Goal: Task Accomplishment & Management: Manage account settings

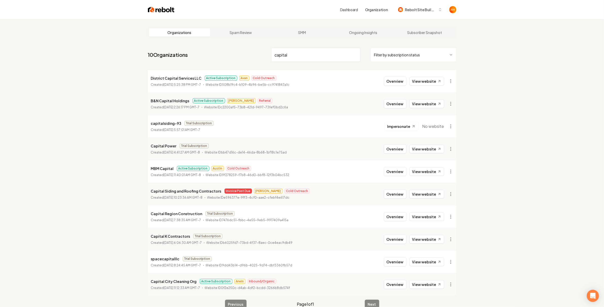
click at [290, 57] on input "capital" at bounding box center [315, 55] width 89 height 14
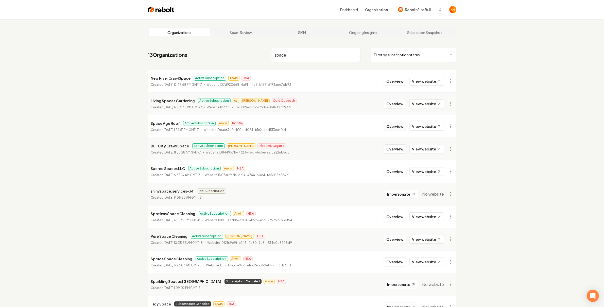
type input "space"
click at [404, 125] on button "Overview" at bounding box center [395, 126] width 23 height 9
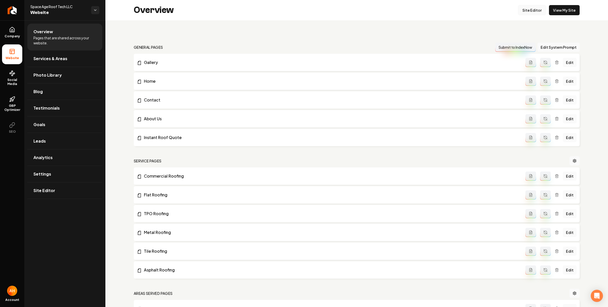
click at [528, 11] on link "Site Editor" at bounding box center [532, 10] width 28 height 10
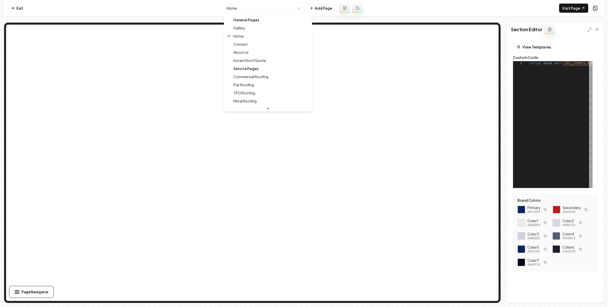
click at [295, 8] on html "**********" at bounding box center [304, 153] width 608 height 307
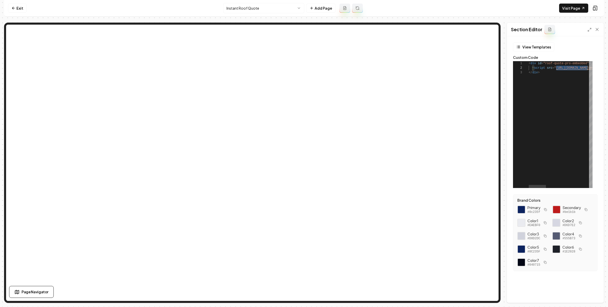
scroll to position [4, 212]
drag, startPoint x: 558, startPoint y: 69, endPoint x: 598, endPoint y: 66, distance: 40.7
click at [598, 66] on div "< div id = "roof-quote-pro-embedded" > < script src = " https://app.roofle.com/…" at bounding box center [488, 124] width 223 height 127
click at [19, 7] on link "Exit" at bounding box center [17, 8] width 19 height 9
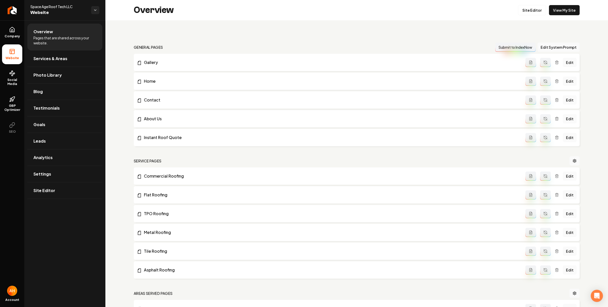
click at [137, 17] on div "Overview Site Editor View My Site" at bounding box center [356, 10] width 503 height 20
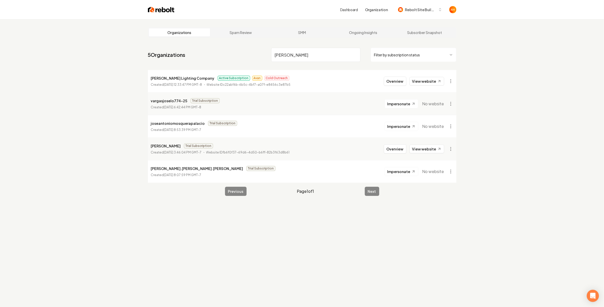
type input "joseph"
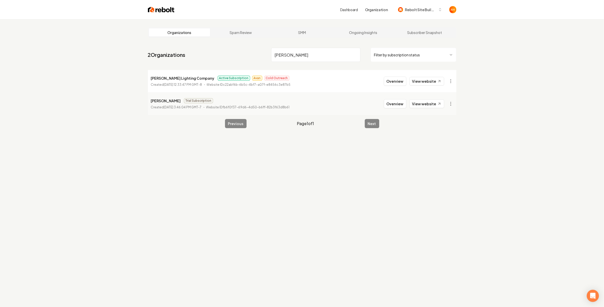
click at [320, 53] on input "joseph" at bounding box center [315, 55] width 89 height 14
click at [393, 84] on button "Overview" at bounding box center [395, 81] width 23 height 9
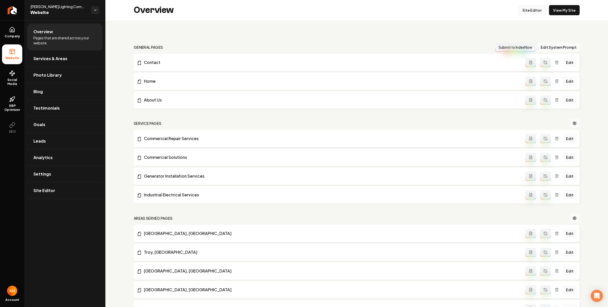
click at [530, 5] on link "Site Editor" at bounding box center [532, 10] width 28 height 10
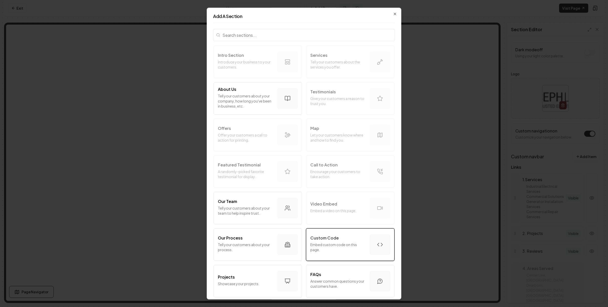
click at [356, 248] on p "Embed custom code on this page." at bounding box center [339, 247] width 56 height 10
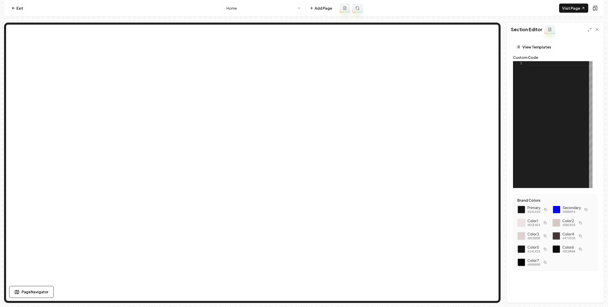
click at [542, 101] on div at bounding box center [561, 124] width 64 height 127
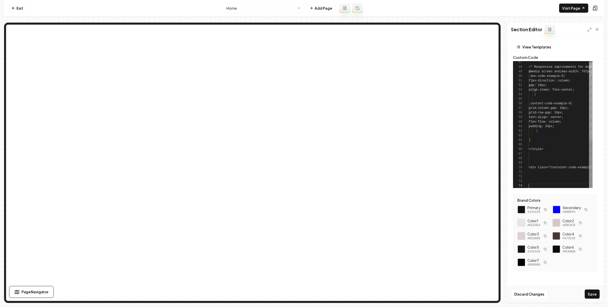
scroll to position [13, 0]
click at [592, 289] on button "Save" at bounding box center [592, 293] width 15 height 9
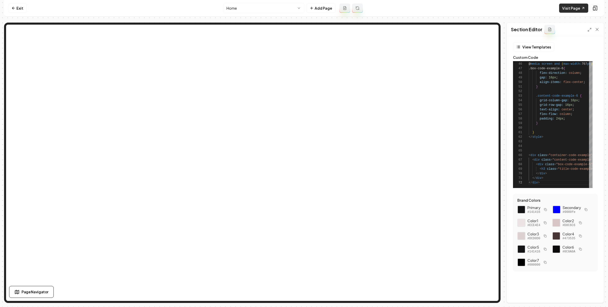
click at [572, 10] on link "Visit Page" at bounding box center [574, 8] width 29 height 9
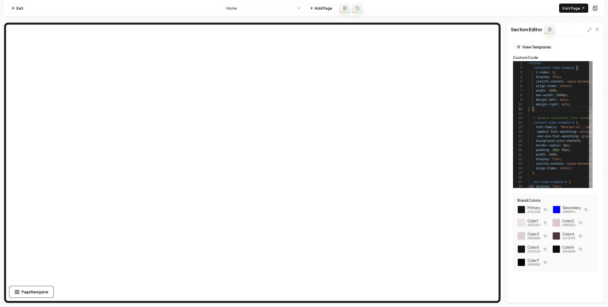
scroll to position [0, 0]
click at [576, 10] on link "Visit Page" at bounding box center [574, 8] width 29 height 9
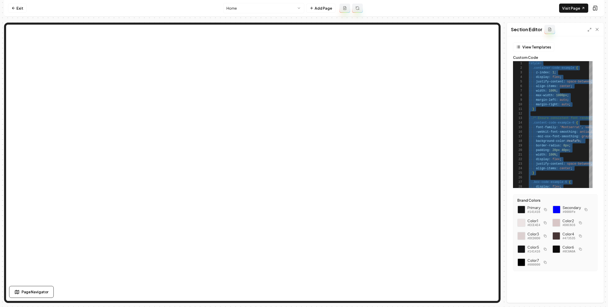
click at [455, 8] on nav "Exit Home Add Page Visit Page" at bounding box center [304, 8] width 600 height 16
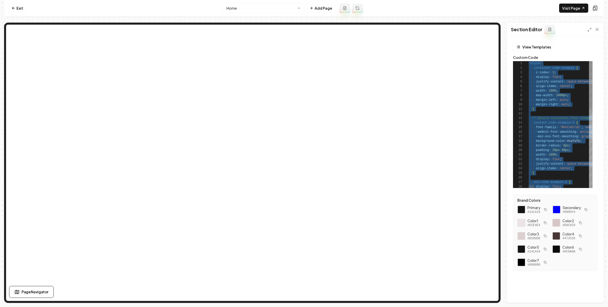
scroll to position [32, 13]
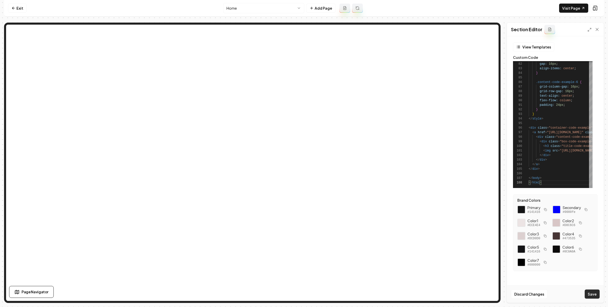
click at [599, 294] on button "Save" at bounding box center [592, 293] width 15 height 9
type textarea "*******"
drag, startPoint x: 21, startPoint y: 6, endPoint x: 43, endPoint y: 12, distance: 22.4
click at [21, 6] on link "Exit" at bounding box center [17, 8] width 19 height 9
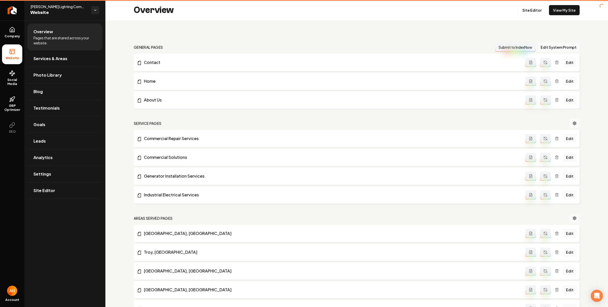
click at [125, 10] on div "Overview Site Editor View My Site" at bounding box center [356, 10] width 503 height 20
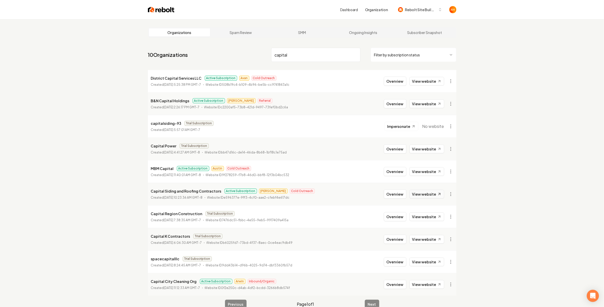
type input "capital"
click at [433, 194] on link "View website" at bounding box center [426, 194] width 35 height 9
click at [313, 52] on input "capital" at bounding box center [315, 55] width 89 height 14
click at [399, 195] on button "Overview" at bounding box center [395, 193] width 23 height 9
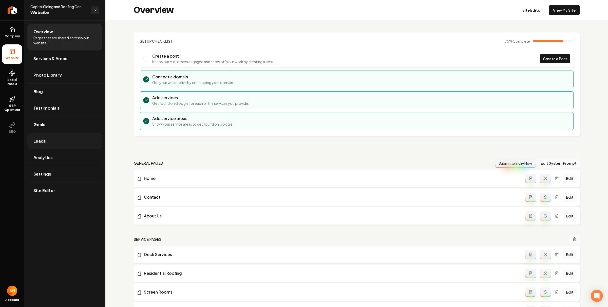
click at [71, 140] on link "Leads" at bounding box center [64, 141] width 75 height 16
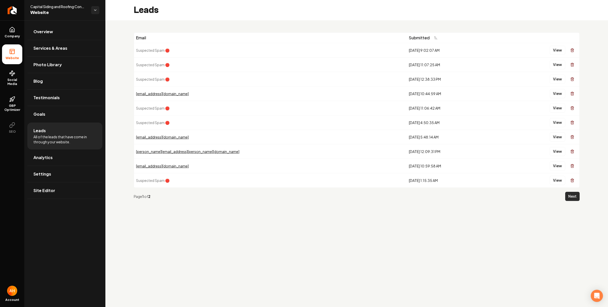
click at [573, 196] on button "Next" at bounding box center [573, 196] width 14 height 9
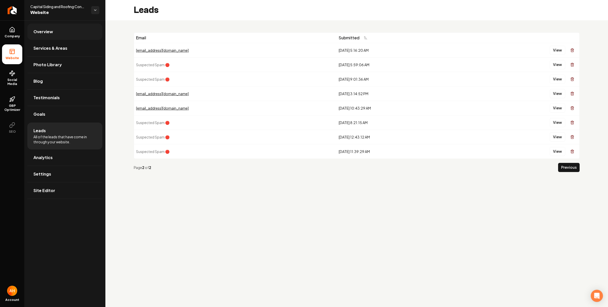
click at [64, 31] on link "Overview" at bounding box center [64, 32] width 75 height 16
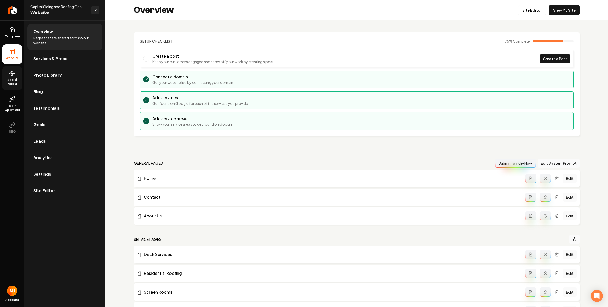
click at [10, 78] on span "Social Media" at bounding box center [12, 82] width 20 height 8
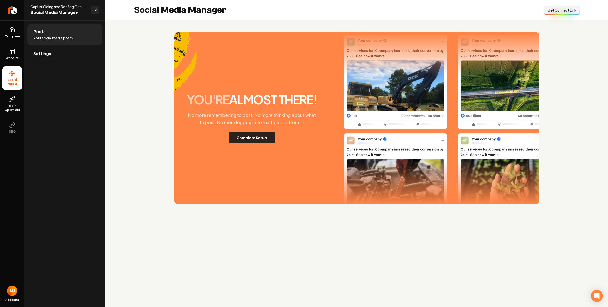
click at [252, 135] on button "Complete Setup" at bounding box center [252, 137] width 47 height 11
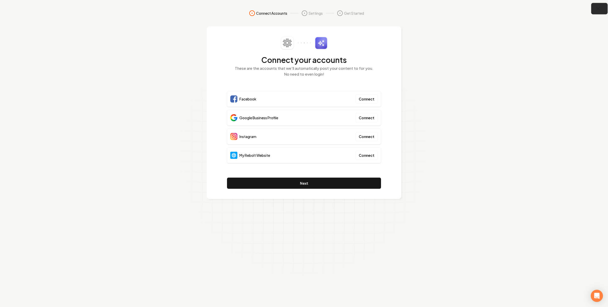
click at [598, 9] on icon "button" at bounding box center [599, 9] width 6 height 6
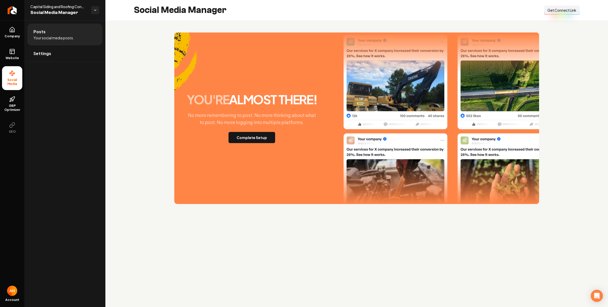
drag, startPoint x: 256, startPoint y: 81, endPoint x: 263, endPoint y: 82, distance: 6.9
click at [258, 80] on div "you're almost there! No more remembering to post. No more thinking about what t…" at bounding box center [356, 117] width 365 height 171
click at [595, 64] on div "you're almost there! No more remembering to post. No more thinking about what t…" at bounding box center [356, 118] width 503 height 196
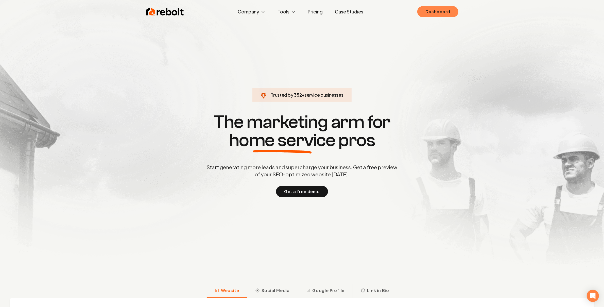
click at [426, 6] on link "Dashboard" at bounding box center [437, 11] width 41 height 11
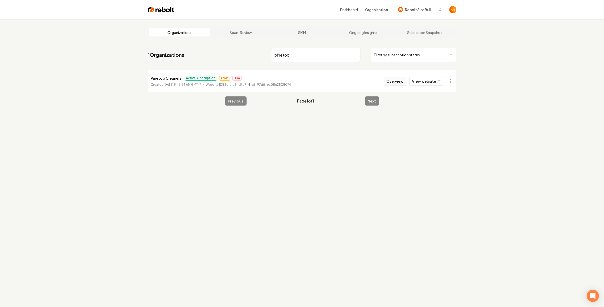
type input "pinetop"
click at [398, 83] on button "Overview" at bounding box center [395, 81] width 23 height 9
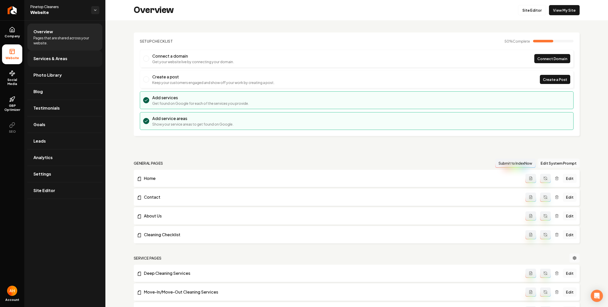
click at [49, 58] on span "Services & Areas" at bounding box center [50, 59] width 34 height 6
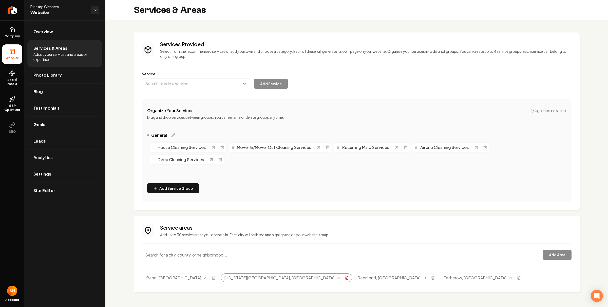
click at [345, 276] on icon "Selected tags" at bounding box center [347, 278] width 4 height 4
click at [177, 255] on input "Main content area" at bounding box center [340, 254] width 397 height 11
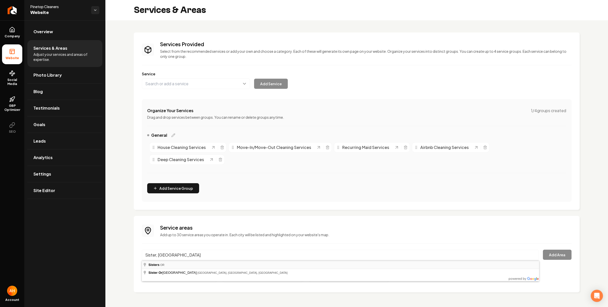
type input "Sisters, [GEOGRAPHIC_DATA]"
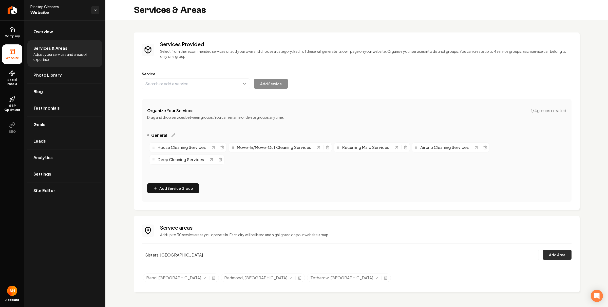
click at [554, 251] on button "Add Area" at bounding box center [557, 254] width 29 height 10
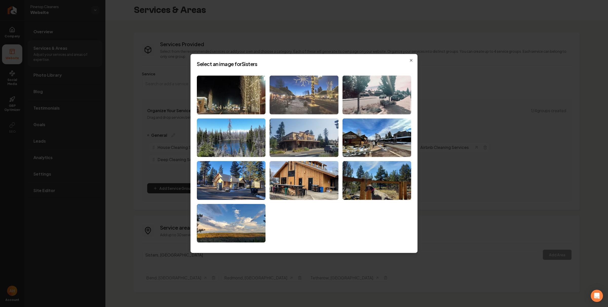
click at [296, 87] on img at bounding box center [304, 95] width 69 height 39
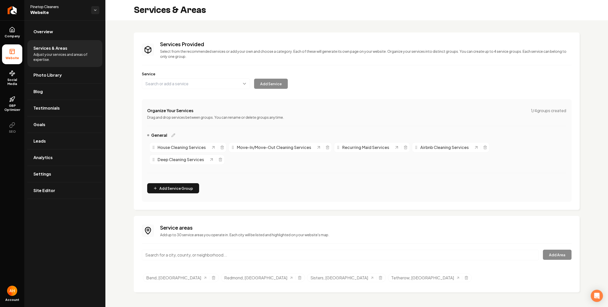
click at [199, 253] on input "Main content area" at bounding box center [340, 254] width 397 height 11
paste input "Sunriver, [GEOGRAPHIC_DATA]"
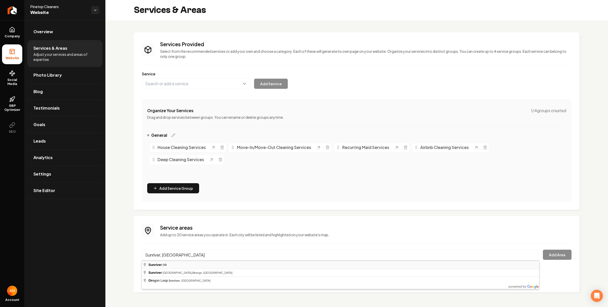
type input "Sunriver, [GEOGRAPHIC_DATA]"
drag, startPoint x: 191, startPoint y: 263, endPoint x: 413, endPoint y: 245, distance: 222.5
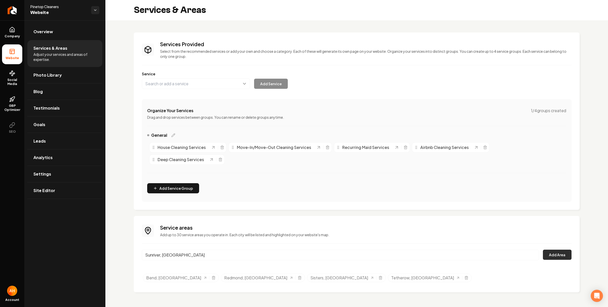
click at [554, 255] on button "Add Area" at bounding box center [557, 254] width 29 height 10
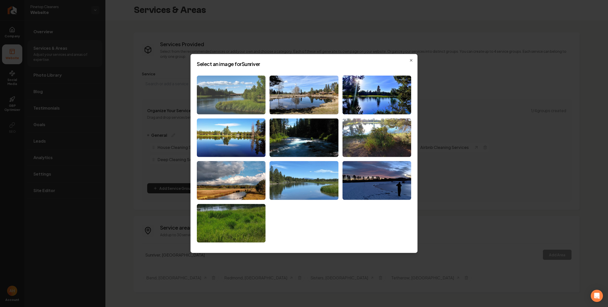
click at [231, 97] on img at bounding box center [231, 95] width 69 height 39
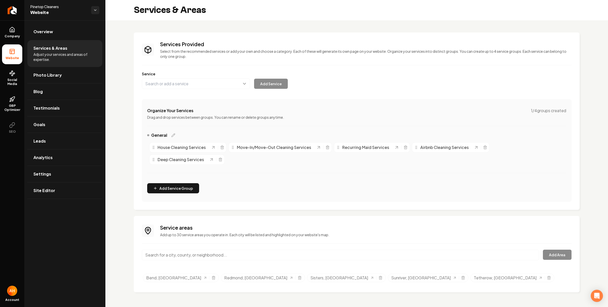
drag, startPoint x: 236, startPoint y: 247, endPoint x: 228, endPoint y: 256, distance: 11.7
click at [232, 252] on div "Service areas Add up to 30 service areas you operate in. Each city will be list…" at bounding box center [357, 254] width 430 height 60
click at [227, 257] on input "Main content area" at bounding box center [340, 254] width 397 height 11
click at [273, 231] on h3 "Service areas" at bounding box center [366, 227] width 412 height 7
click at [227, 251] on input "Broken Top" at bounding box center [340, 254] width 397 height 11
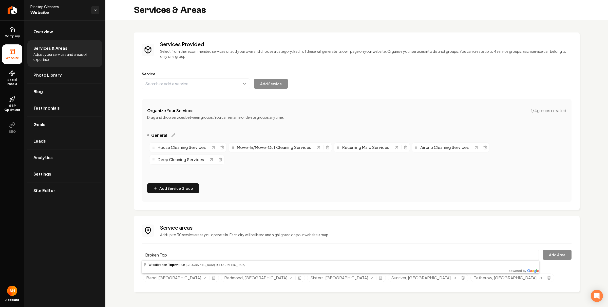
paste input "Discovery West"
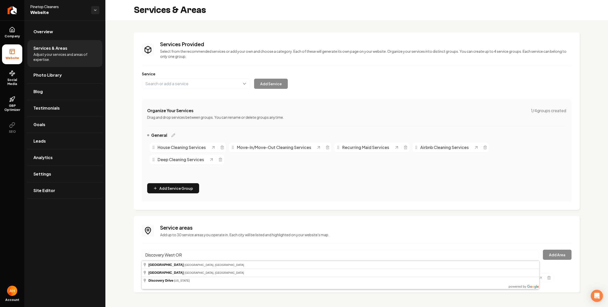
paste input "Pronghorn"
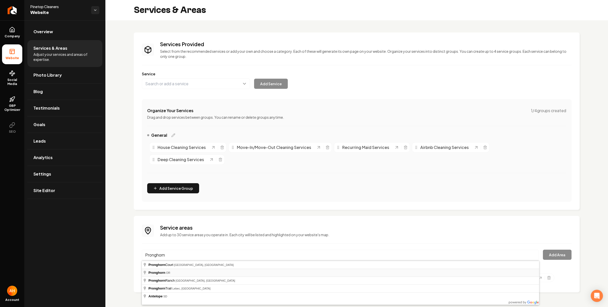
type input "Pronghorn, OR"
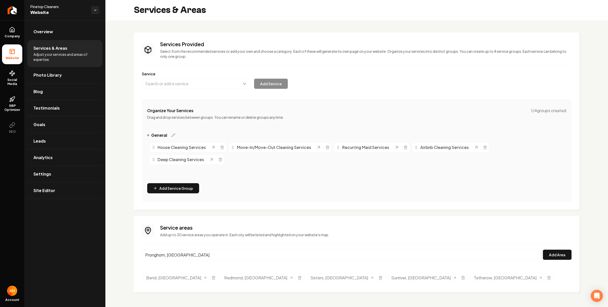
click at [541, 255] on div "Pronghorn, OR Add Area" at bounding box center [357, 257] width 430 height 17
click at [548, 255] on button "Add Area" at bounding box center [557, 254] width 29 height 10
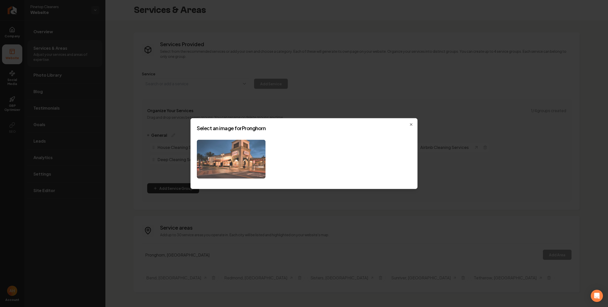
click at [226, 156] on img at bounding box center [231, 159] width 69 height 39
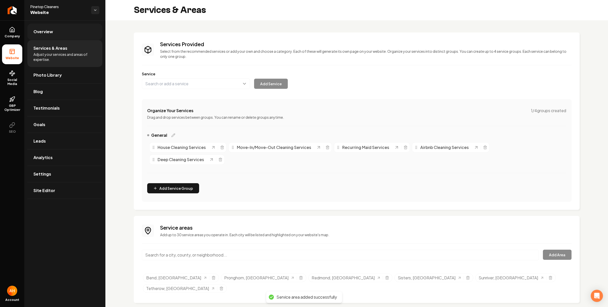
click at [42, 29] on span "Overview" at bounding box center [43, 32] width 20 height 6
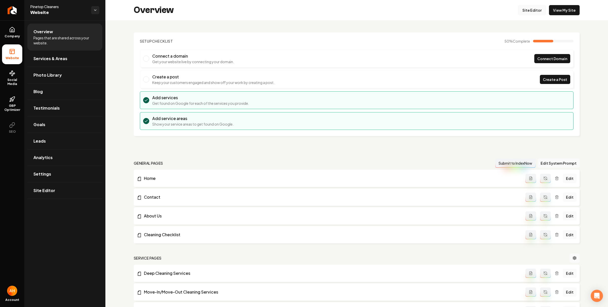
click at [527, 10] on link "Site Editor" at bounding box center [532, 10] width 28 height 10
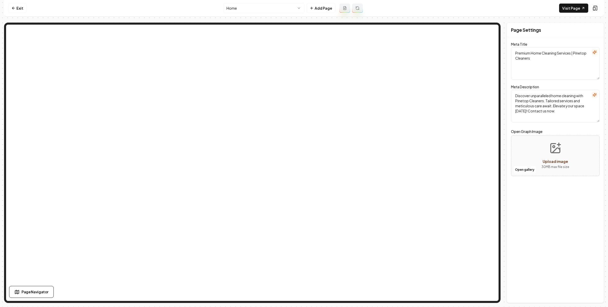
click at [242, 14] on nav "Exit Home Add Page Visit Page" at bounding box center [304, 8] width 600 height 16
click at [251, 10] on html "Computer Required This feature is only available on a computer. Please switch t…" at bounding box center [304, 153] width 608 height 307
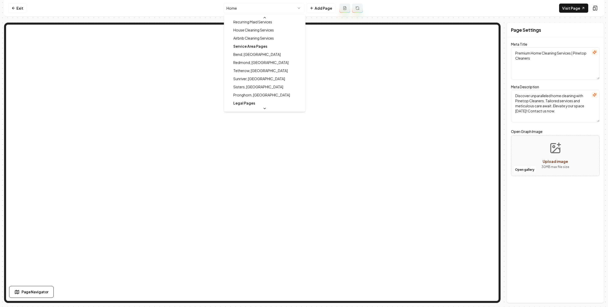
scroll to position [82, 0]
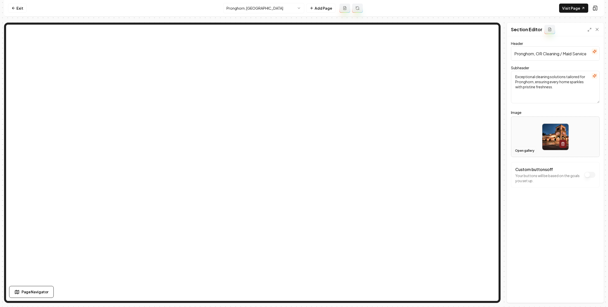
click at [531, 149] on button "Open gallery" at bounding box center [525, 151] width 23 height 8
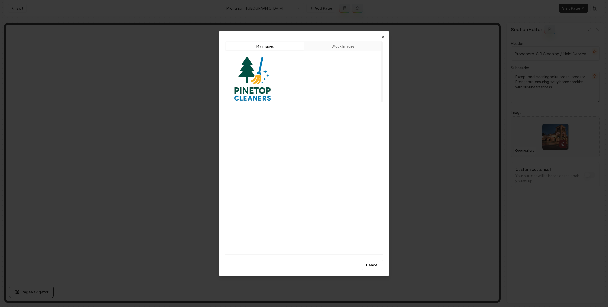
scroll to position [106, 0]
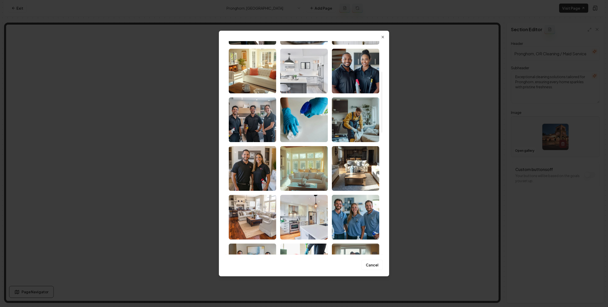
click at [291, 52] on img "Select image image_689635105c7cd75eb87562af.jpeg" at bounding box center [303, 71] width 47 height 45
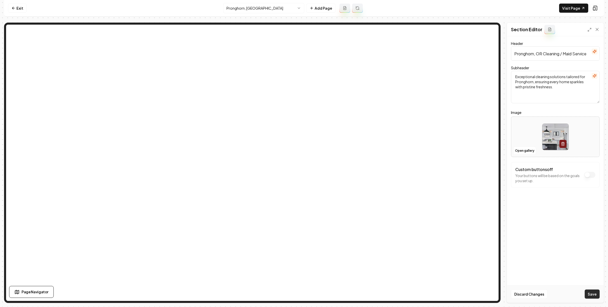
click at [594, 292] on button "Save" at bounding box center [592, 293] width 15 height 9
click at [19, 8] on link "Exit" at bounding box center [17, 8] width 19 height 9
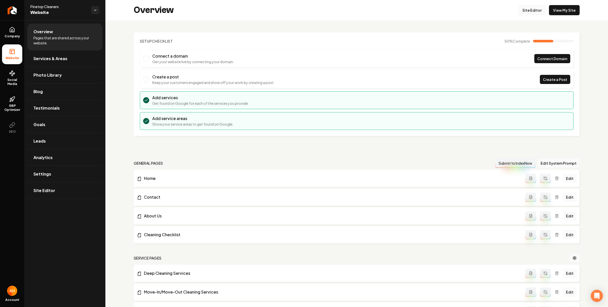
click at [519, 10] on link "Site Editor" at bounding box center [532, 10] width 28 height 10
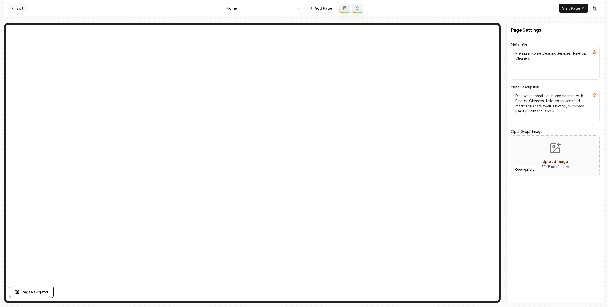
click at [12, 5] on link "Exit" at bounding box center [17, 8] width 19 height 9
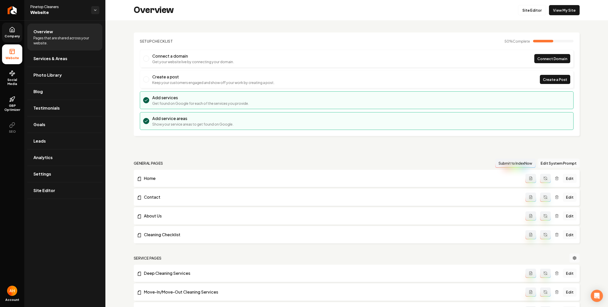
click at [16, 28] on link "Company" at bounding box center [12, 33] width 20 height 20
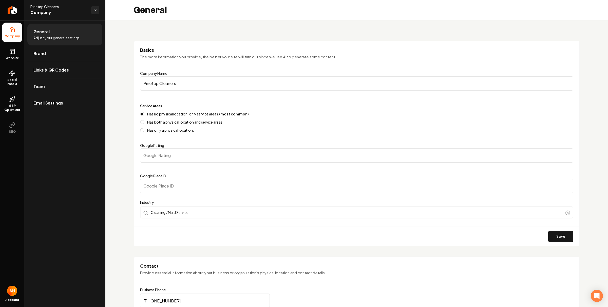
drag, startPoint x: 65, startPoint y: 40, endPoint x: 66, endPoint y: 44, distance: 4.1
click at [65, 40] on span "Adjust your general settings." at bounding box center [56, 37] width 47 height 5
click at [65, 54] on link "Brand" at bounding box center [64, 53] width 75 height 16
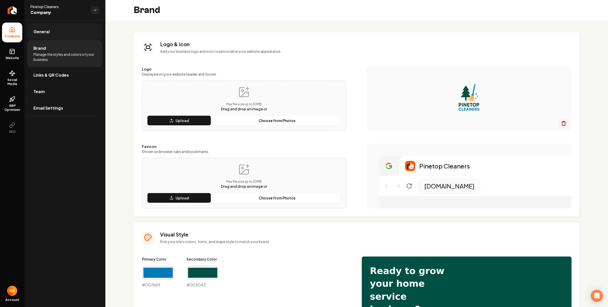
click at [68, 29] on link "General" at bounding box center [64, 32] width 75 height 16
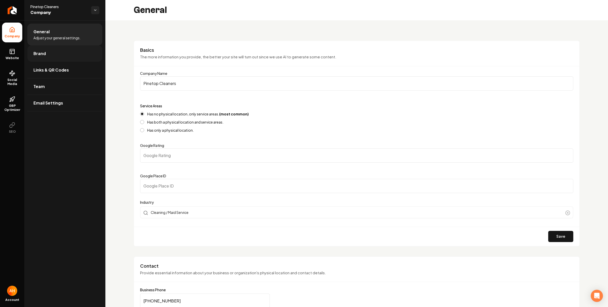
click at [56, 50] on link "Brand" at bounding box center [64, 53] width 75 height 16
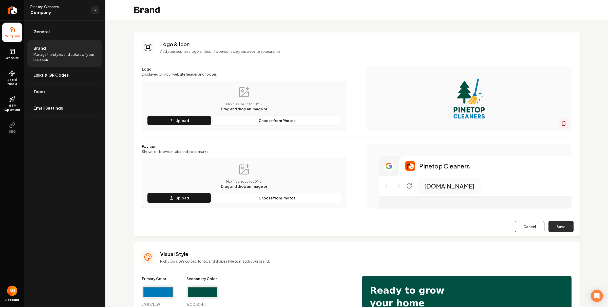
click at [561, 226] on button "Save" at bounding box center [561, 226] width 25 height 11
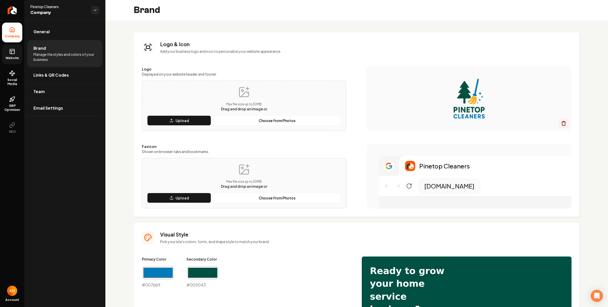
click at [15, 50] on link "Website" at bounding box center [12, 54] width 20 height 20
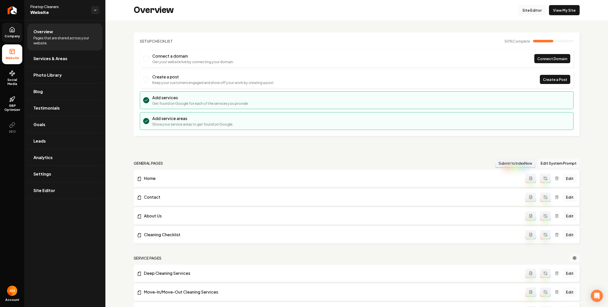
click at [530, 8] on link "Site Editor" at bounding box center [532, 10] width 28 height 10
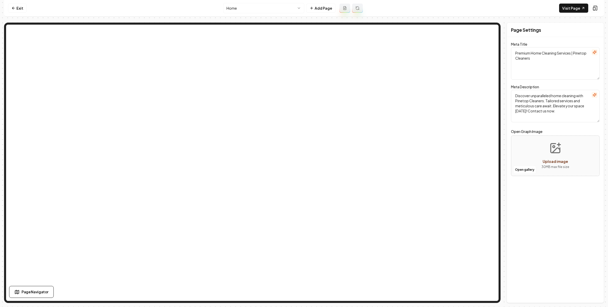
click at [242, 8] on html "Computer Required This feature is only available on a computer. Please switch t…" at bounding box center [304, 153] width 608 height 307
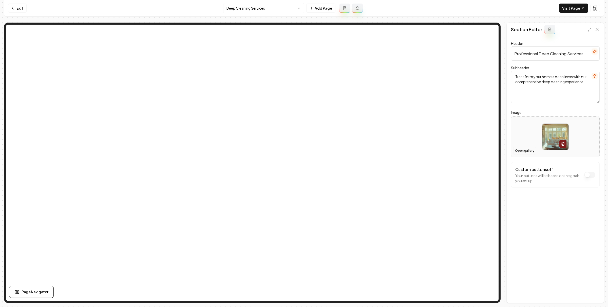
click at [527, 151] on button "Open gallery" at bounding box center [525, 151] width 23 height 8
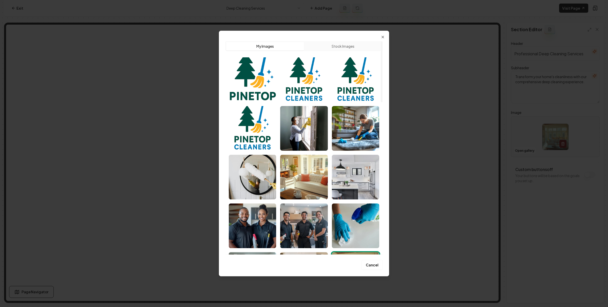
click at [334, 48] on button "Stock Images" at bounding box center [343, 46] width 78 height 8
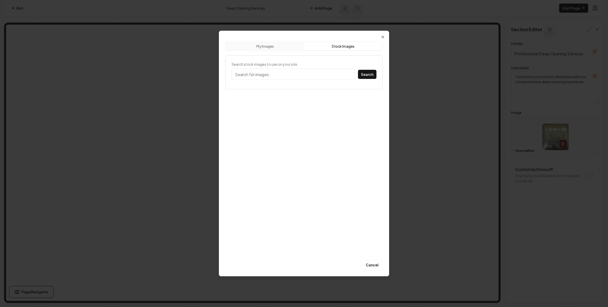
click at [309, 71] on input "Search stock images to use on your site." at bounding box center [293, 74] width 123 height 11
type input "home interior"
click at [358, 70] on button "Search" at bounding box center [367, 74] width 19 height 9
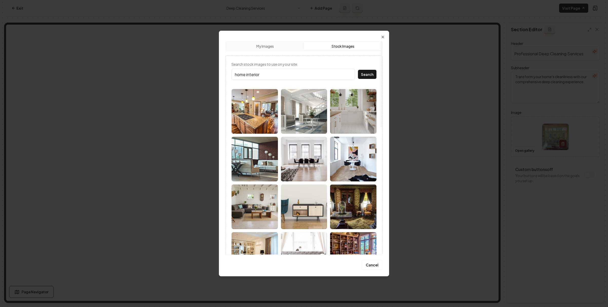
click at [273, 109] on img at bounding box center [255, 111] width 46 height 45
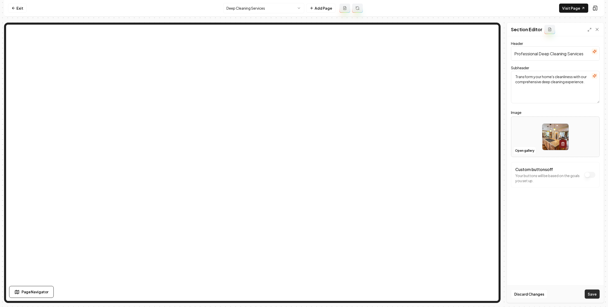
click at [590, 294] on button "Save" at bounding box center [592, 293] width 15 height 9
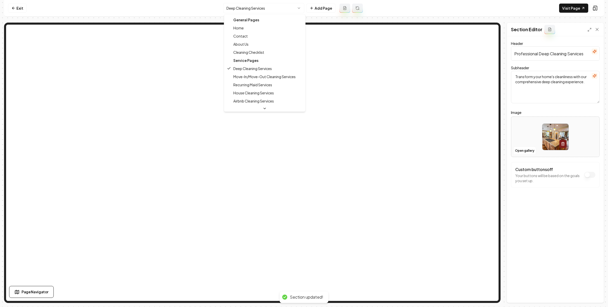
click at [250, 7] on html "Computer Required This feature is only available on a computer. Please switch t…" at bounding box center [304, 153] width 608 height 307
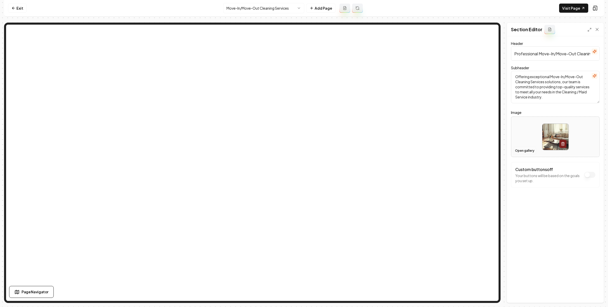
click at [524, 152] on button "Open gallery" at bounding box center [525, 151] width 23 height 8
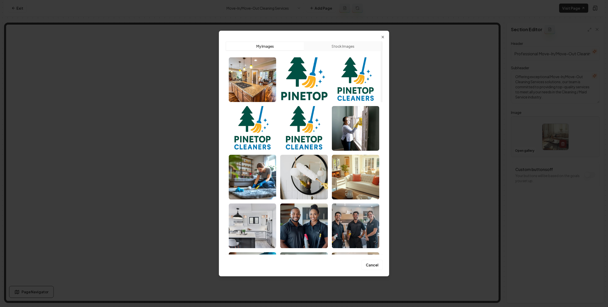
click at [337, 48] on button "Stock Images" at bounding box center [343, 46] width 78 height 8
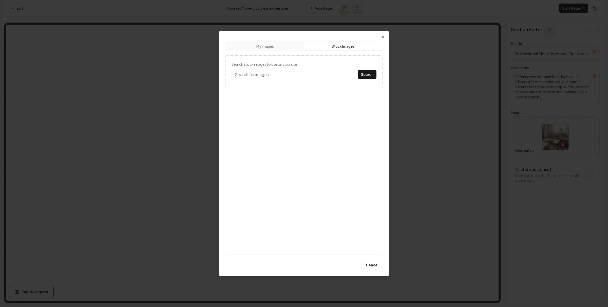
click at [303, 75] on input "Search stock images to use on your site." at bounding box center [293, 74] width 123 height 11
type input "home interior"
click at [358, 70] on button "Search" at bounding box center [367, 74] width 19 height 9
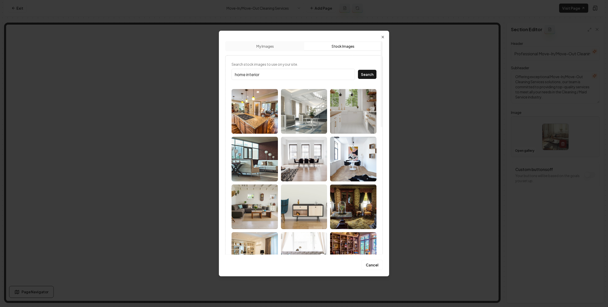
scroll to position [195, 0]
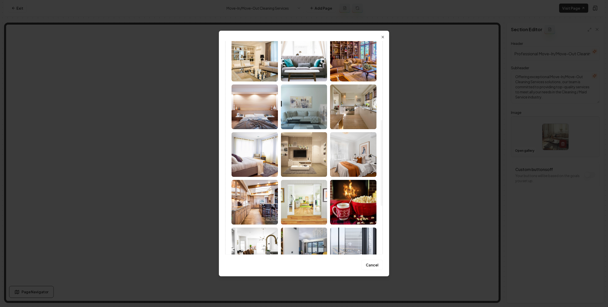
click at [262, 158] on img at bounding box center [255, 154] width 46 height 45
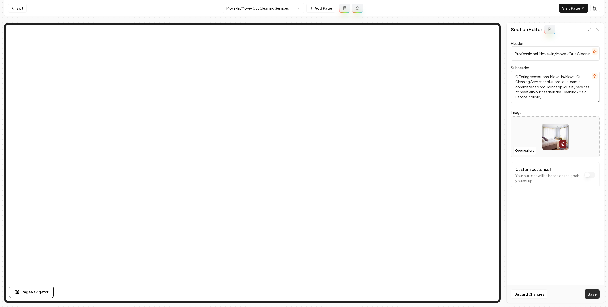
click at [592, 297] on button "Save" at bounding box center [592, 293] width 15 height 9
click at [232, 12] on html "Computer Required This feature is only available on a computer. Please switch t…" at bounding box center [304, 153] width 608 height 307
click at [524, 153] on button "Open gallery" at bounding box center [525, 151] width 23 height 8
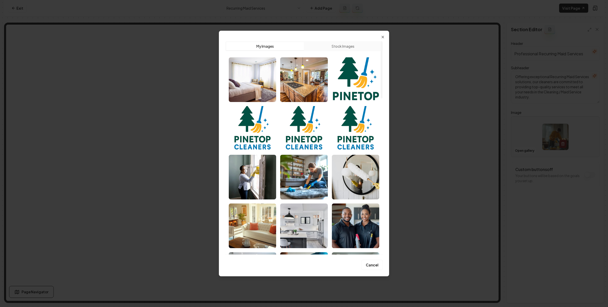
click at [339, 48] on button "Stock Images" at bounding box center [343, 46] width 78 height 8
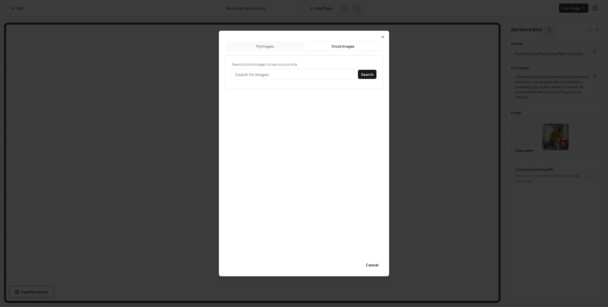
click at [295, 73] on input "Search stock images to use on your site." at bounding box center [293, 74] width 123 height 11
type input "home interior"
click at [358, 70] on button "Search" at bounding box center [367, 74] width 19 height 9
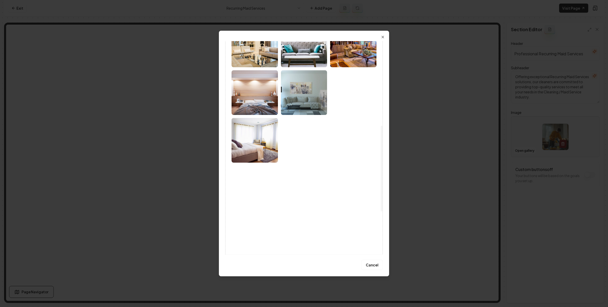
scroll to position [287, 0]
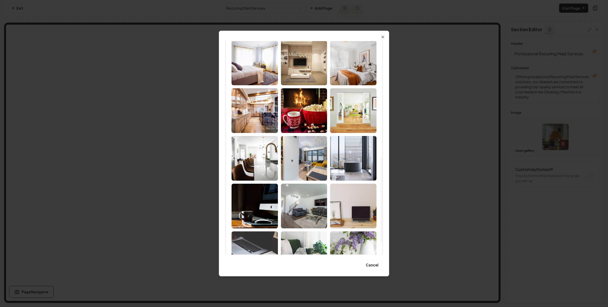
click at [356, 75] on img at bounding box center [353, 63] width 46 height 45
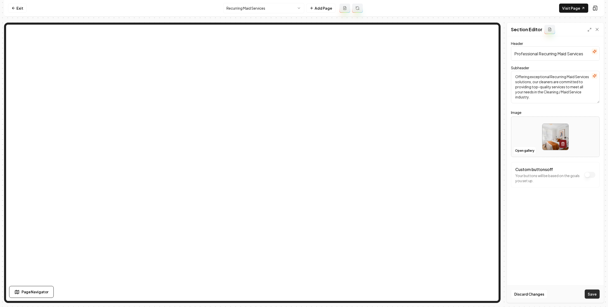
click at [597, 295] on button "Save" at bounding box center [592, 293] width 15 height 9
click at [260, 6] on html "Computer Required This feature is only available on a computer. Please switch t…" at bounding box center [304, 153] width 608 height 307
click at [529, 150] on button "Open gallery" at bounding box center [525, 151] width 23 height 8
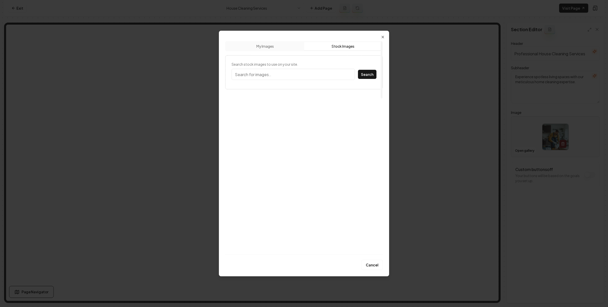
click at [357, 50] on button "Stock Images" at bounding box center [343, 46] width 78 height 8
click at [315, 70] on input "Search stock images to use on your site." at bounding box center [293, 74] width 123 height 11
type input "home interior"
click at [358, 70] on button "Search" at bounding box center [367, 74] width 19 height 9
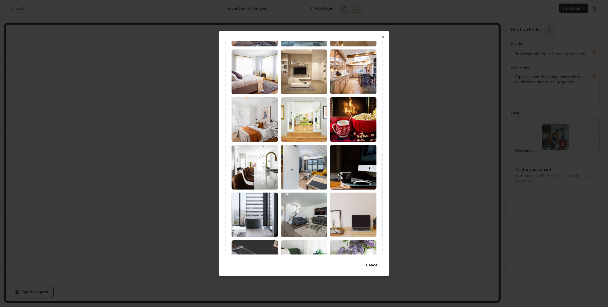
scroll to position [282, 0]
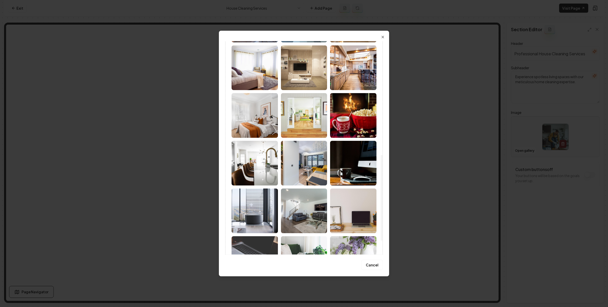
drag, startPoint x: 260, startPoint y: 153, endPoint x: 276, endPoint y: 161, distance: 17.1
click at [260, 153] on img at bounding box center [255, 163] width 46 height 45
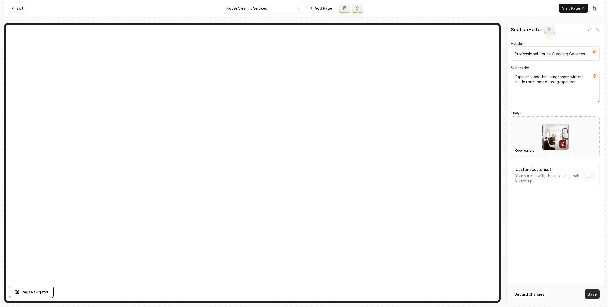
click at [591, 291] on button "Save" at bounding box center [592, 293] width 15 height 9
click at [277, 9] on html "Computer Required This feature is only available on a computer. Please switch t…" at bounding box center [304, 153] width 608 height 307
click at [529, 152] on button "Open gallery" at bounding box center [525, 151] width 23 height 8
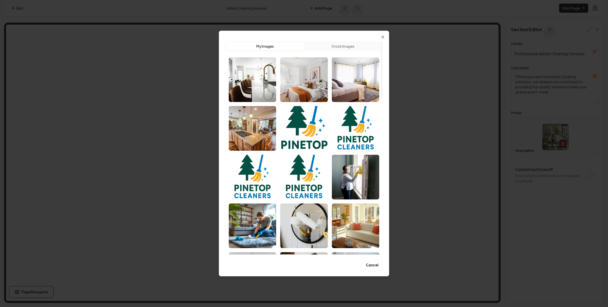
click at [347, 46] on button "Stock Images" at bounding box center [343, 46] width 78 height 8
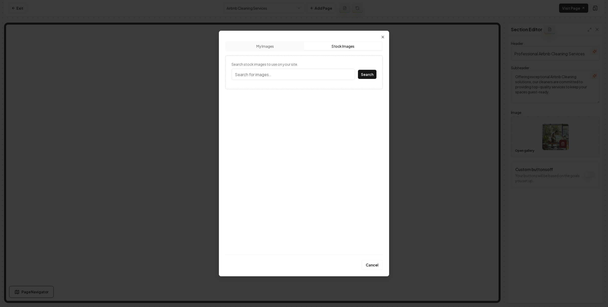
drag, startPoint x: 310, startPoint y: 76, endPoint x: 315, endPoint y: 90, distance: 15.2
click at [310, 76] on input "Search stock images to use on your site." at bounding box center [293, 74] width 123 height 11
type input "home interior"
click at [358, 70] on button "Search" at bounding box center [367, 74] width 19 height 9
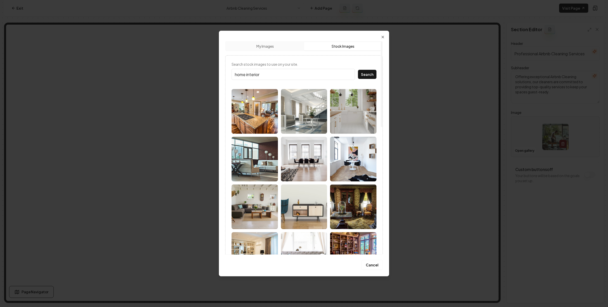
click at [268, 48] on button "My Images" at bounding box center [265, 46] width 78 height 8
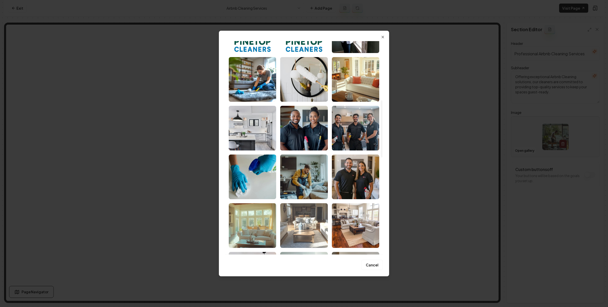
scroll to position [285, 0]
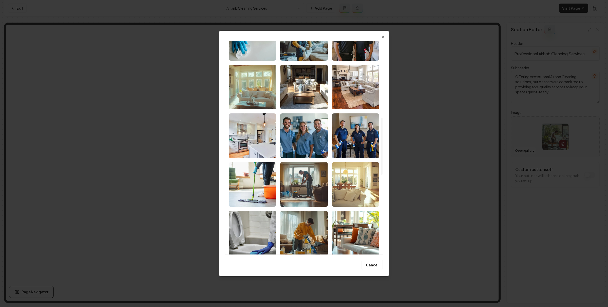
click at [260, 148] on img "Select image image_6896350f5c7cd75eb8755f19.jpeg" at bounding box center [252, 135] width 47 height 45
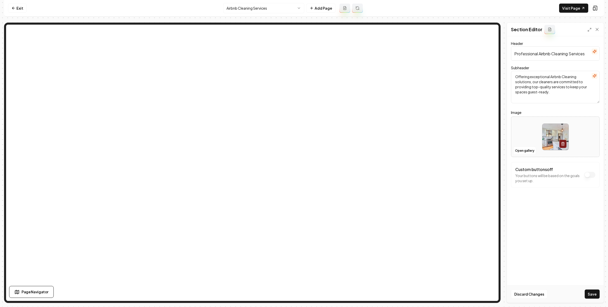
drag, startPoint x: 594, startPoint y: 296, endPoint x: 502, endPoint y: 228, distance: 114.2
click at [593, 295] on button "Save" at bounding box center [592, 293] width 15 height 9
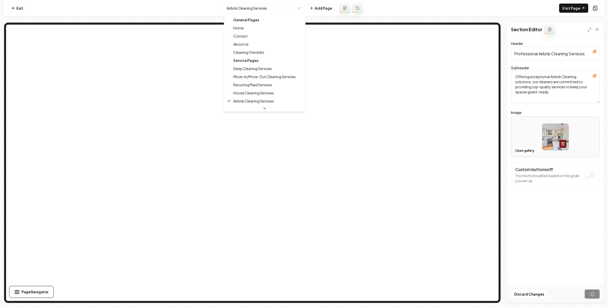
click at [247, 10] on html "Computer Required This feature is only available on a computer. Please switch t…" at bounding box center [304, 153] width 608 height 307
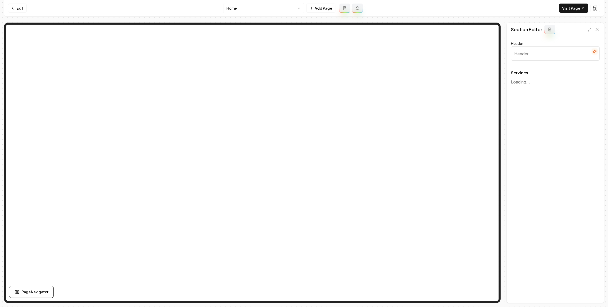
type input "Our Expert Cleaning Services"
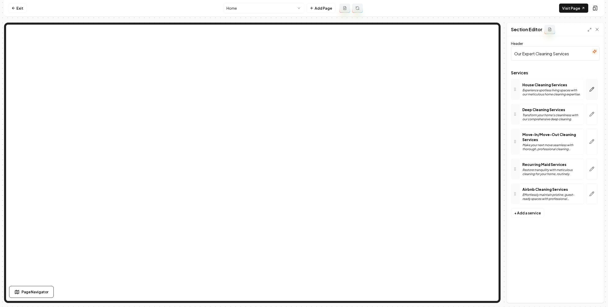
click at [590, 87] on icon "button" at bounding box center [592, 89] width 5 height 5
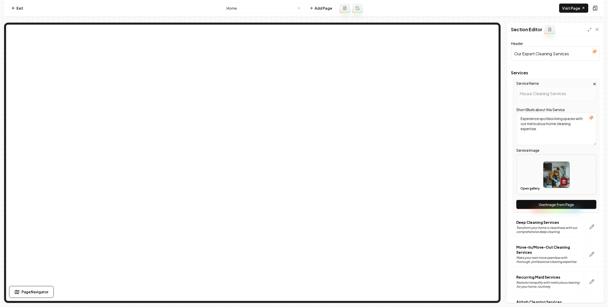
scroll to position [38, 0]
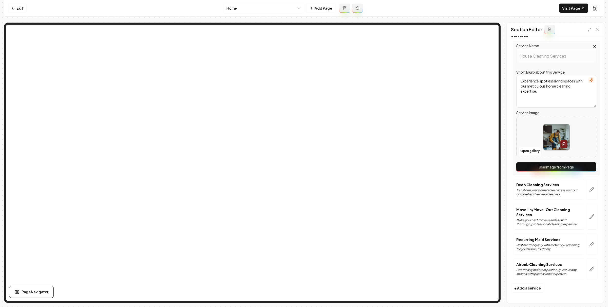
click at [571, 164] on button "Use Image from Page" at bounding box center [557, 166] width 80 height 9
drag, startPoint x: 593, startPoint y: 191, endPoint x: 590, endPoint y: 191, distance: 2.8
click at [593, 191] on div at bounding box center [592, 189] width 16 height 21
click at [590, 190] on icon "button" at bounding box center [592, 189] width 5 height 5
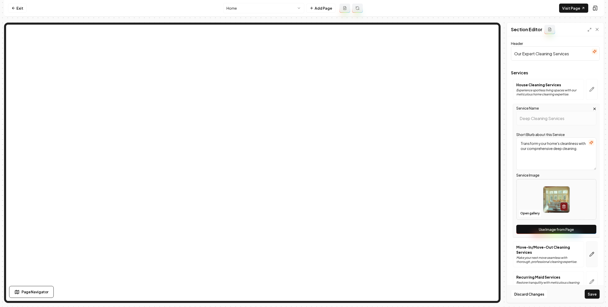
drag, startPoint x: 569, startPoint y: 231, endPoint x: 586, endPoint y: 248, distance: 24.0
click at [570, 232] on button "Use Image from Page" at bounding box center [557, 229] width 80 height 9
click at [587, 252] on button "button" at bounding box center [592, 254] width 12 height 26
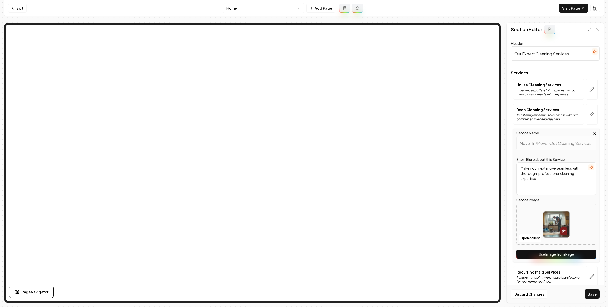
drag, startPoint x: 578, startPoint y: 256, endPoint x: 585, endPoint y: 265, distance: 11.6
click at [578, 256] on button "Use Image from Page" at bounding box center [557, 253] width 80 height 9
click at [586, 273] on button "button" at bounding box center [592, 276] width 12 height 21
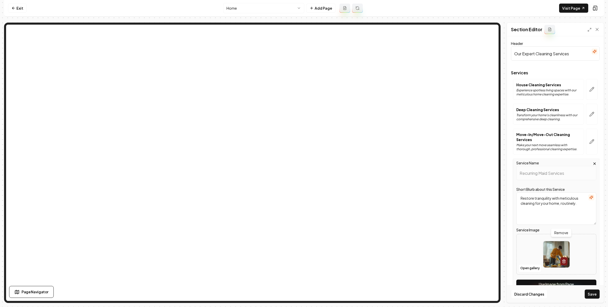
scroll to position [38, 0]
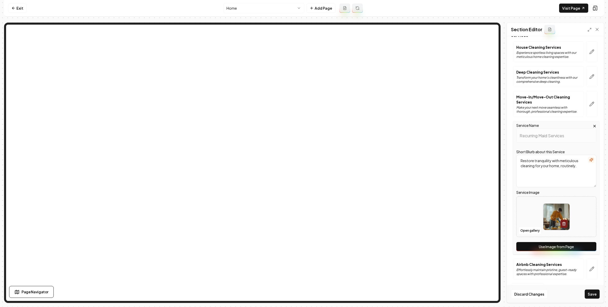
drag, startPoint x: 556, startPoint y: 246, endPoint x: 568, endPoint y: 250, distance: 12.0
click at [557, 246] on button "Use Image from Page" at bounding box center [557, 246] width 80 height 9
click at [590, 267] on icon "button" at bounding box center [592, 268] width 5 height 5
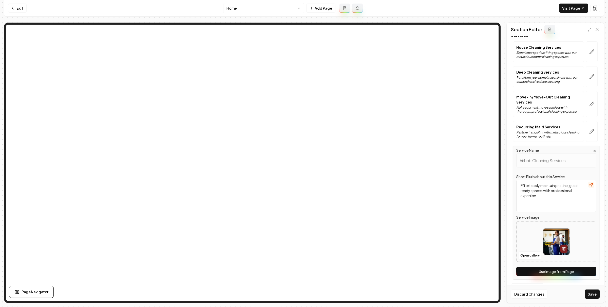
click at [563, 274] on button "Use Image from Page" at bounding box center [557, 271] width 80 height 9
click at [590, 290] on button "Save" at bounding box center [592, 293] width 15 height 9
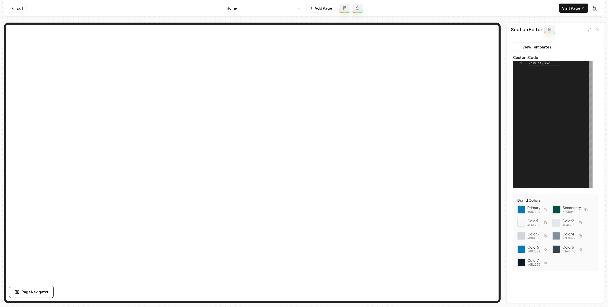
scroll to position [46, 0]
click at [546, 211] on button "button" at bounding box center [546, 209] width 6 height 6
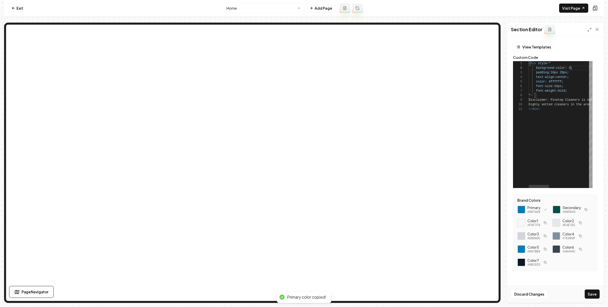
type textarea "**********"
click at [594, 293] on button "Save" at bounding box center [592, 293] width 15 height 9
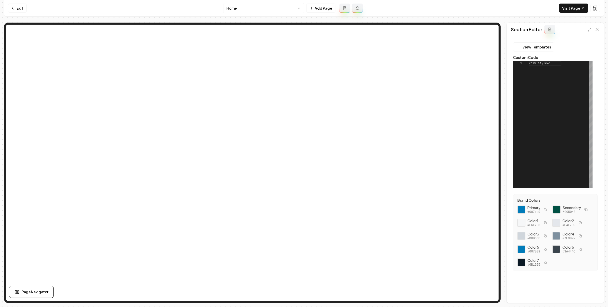
scroll to position [46, 0]
click at [544, 210] on icon "button" at bounding box center [545, 209] width 3 height 3
click at [576, 68] on div "< div style = " background-color : # 008394 ; padding : 10px 0 ; text-align : c…" at bounding box center [595, 124] width 132 height 127
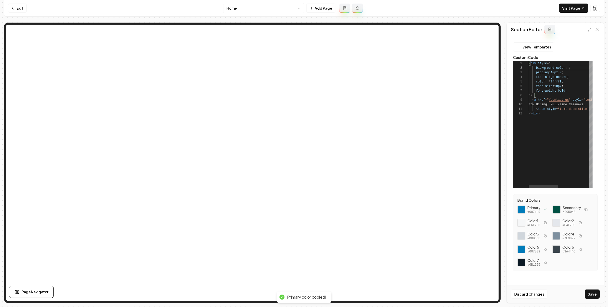
type textarea "**********"
click at [593, 297] on button "Save" at bounding box center [592, 293] width 15 height 9
click at [15, 8] on link "Exit" at bounding box center [17, 8] width 19 height 9
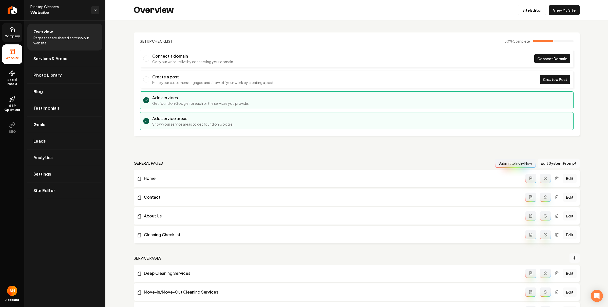
click at [17, 37] on span "Company" at bounding box center [13, 36] width 20 height 4
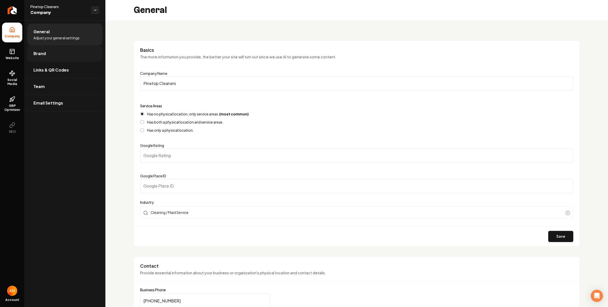
click at [72, 55] on link "Brand" at bounding box center [64, 53] width 75 height 16
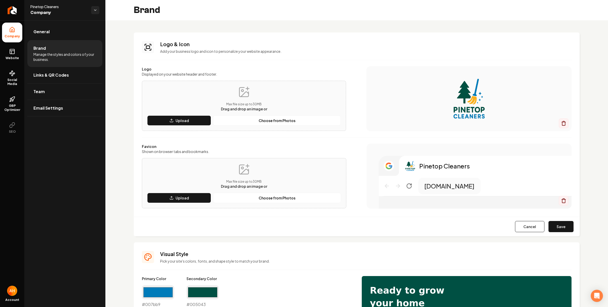
click at [563, 225] on button "Save" at bounding box center [561, 226] width 25 height 11
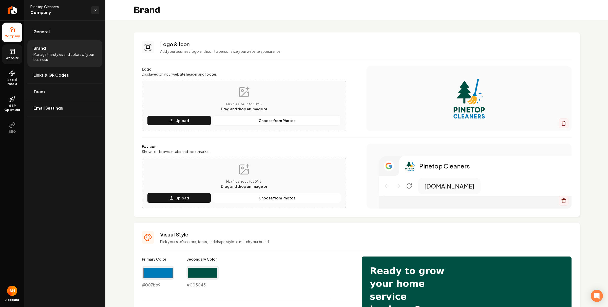
click at [11, 58] on span "Website" at bounding box center [12, 58] width 17 height 4
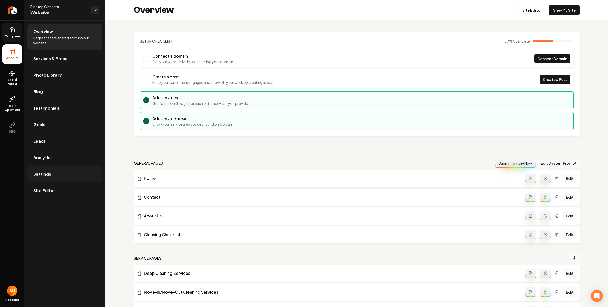
click at [81, 169] on link "Settings" at bounding box center [64, 174] width 75 height 16
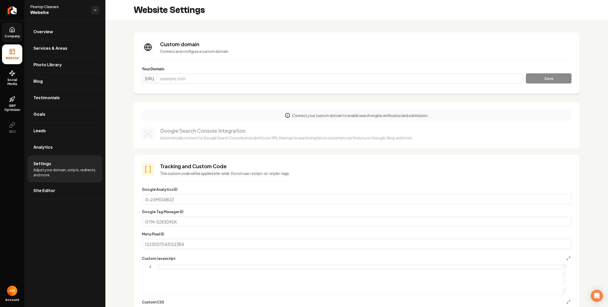
click at [266, 84] on div "https://www. Save" at bounding box center [357, 79] width 430 height 12
click at [274, 78] on input "Main content area" at bounding box center [340, 78] width 365 height 10
paste input "pinetopcleaners.com"
type input "pinetopcleaners.com"
click at [547, 76] on button "Save" at bounding box center [549, 78] width 46 height 10
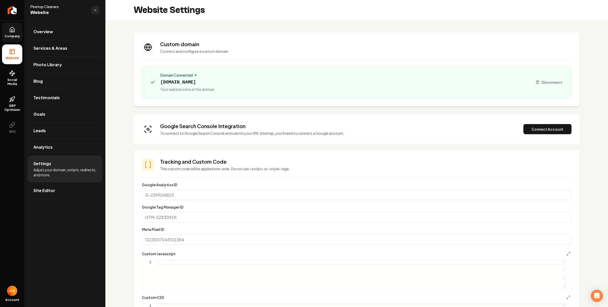
click at [190, 79] on span "pinetopcleaners.com" at bounding box center [187, 82] width 55 height 7
click at [191, 80] on span "pinetopcleaners.com" at bounding box center [187, 82] width 55 height 7
click at [178, 84] on span "pinetopcleaners.com" at bounding box center [187, 82] width 55 height 7
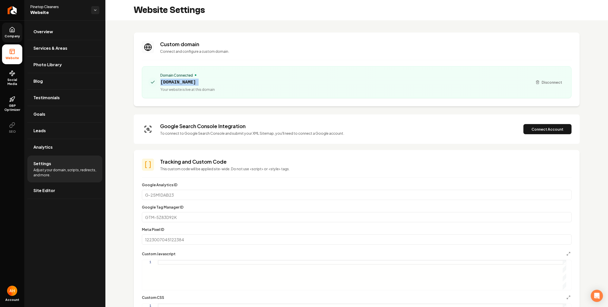
click at [178, 84] on span "pinetopcleaners.com" at bounding box center [187, 82] width 55 height 7
copy span "pinetopcleaners.com"
click at [545, 134] on div "Google Search Console Integration To connect to Google Search Console and submi…" at bounding box center [357, 128] width 430 height 13
click at [545, 131] on button "Connect Account" at bounding box center [548, 129] width 48 height 10
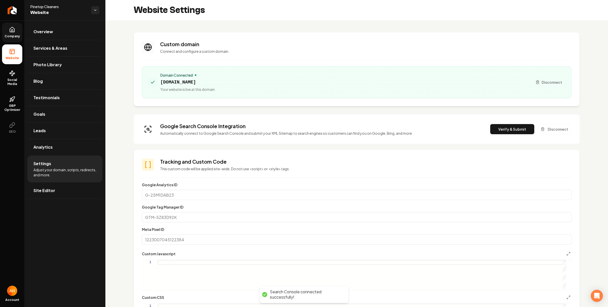
click at [506, 129] on button "Verify & Submit" at bounding box center [513, 129] width 44 height 10
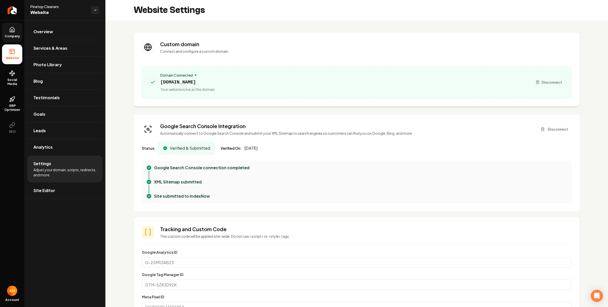
click at [195, 82] on span "pinetopcleaners.com" at bounding box center [187, 82] width 55 height 7
copy span "pinetopcleaners.com"
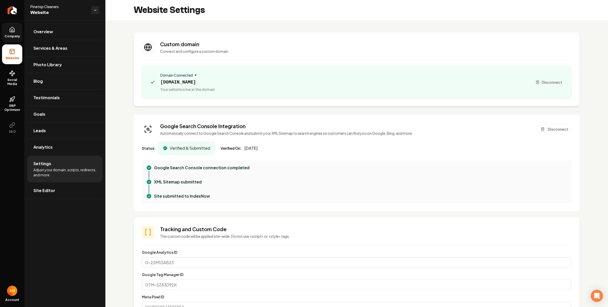
click at [304, 14] on div "Website Settings" at bounding box center [356, 10] width 503 height 20
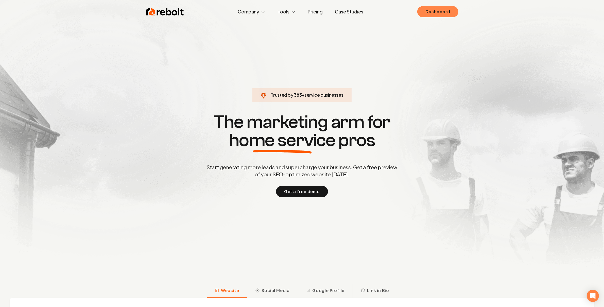
drag, startPoint x: 447, startPoint y: 6, endPoint x: 445, endPoint y: 7, distance: 2.7
click at [445, 7] on div "Rebolt Company About Blog Jobs Tools Google Review QR Code Generator Google Bus…" at bounding box center [302, 11] width 325 height 15
click at [442, 8] on link "Dashboard" at bounding box center [437, 11] width 41 height 11
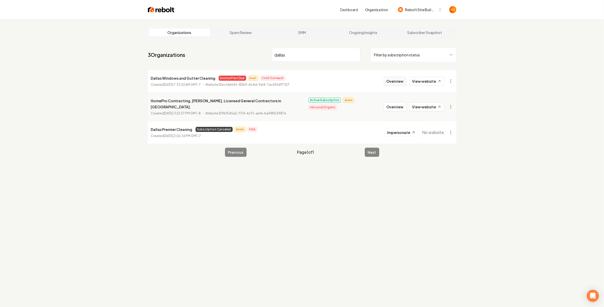
type input "dallas"
click at [394, 81] on button "Overview" at bounding box center [395, 81] width 23 height 9
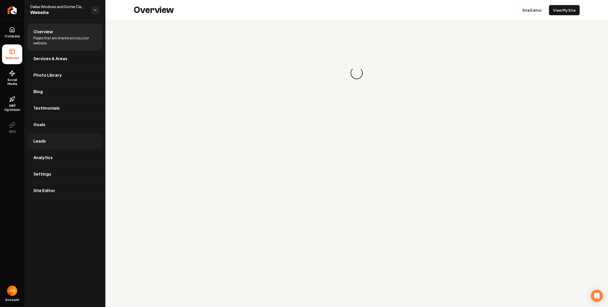
click at [51, 140] on link "Leads" at bounding box center [64, 141] width 75 height 16
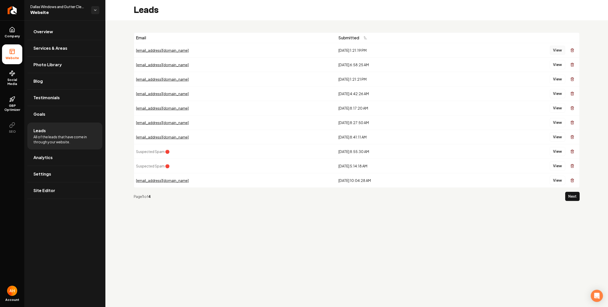
click at [558, 49] on button "View" at bounding box center [557, 50] width 15 height 9
click at [260, 12] on div "Leads" at bounding box center [356, 10] width 503 height 20
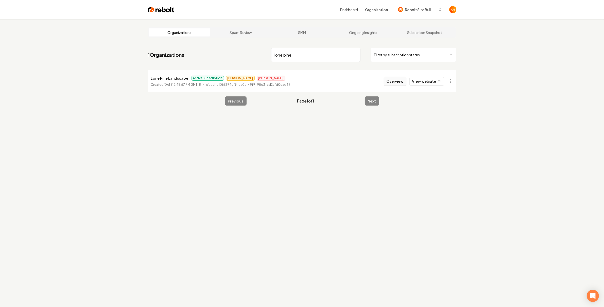
type input "lone pine"
click at [391, 79] on button "Overview" at bounding box center [395, 81] width 23 height 9
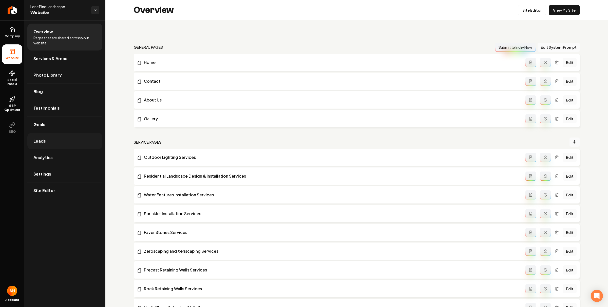
click at [67, 142] on link "Leads" at bounding box center [64, 141] width 75 height 16
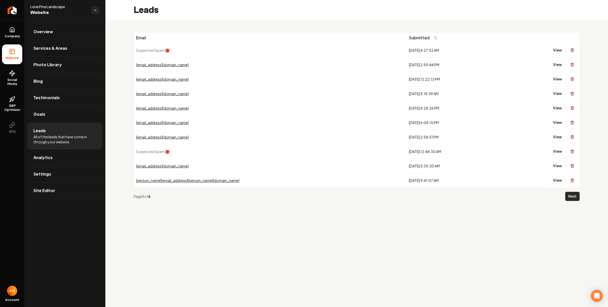
click at [577, 196] on button "Next" at bounding box center [573, 196] width 14 height 9
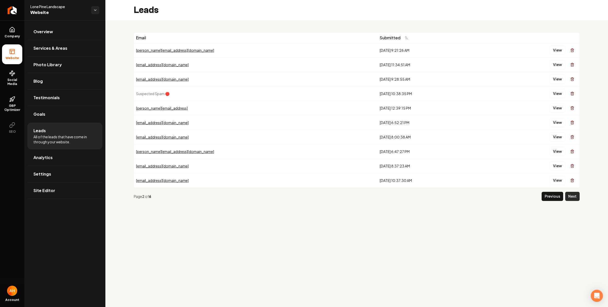
click at [576, 196] on button "Next" at bounding box center [573, 196] width 14 height 9
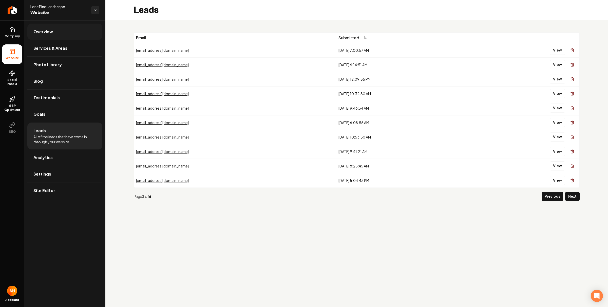
click at [86, 29] on link "Overview" at bounding box center [64, 32] width 75 height 16
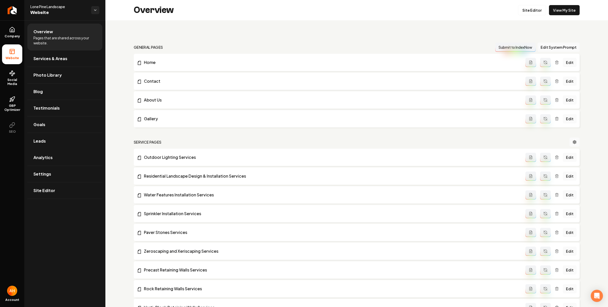
click at [569, 4] on div "Overview Site Editor View My Site" at bounding box center [356, 10] width 503 height 20
click at [14, 84] on span "Social Media" at bounding box center [12, 82] width 20 height 8
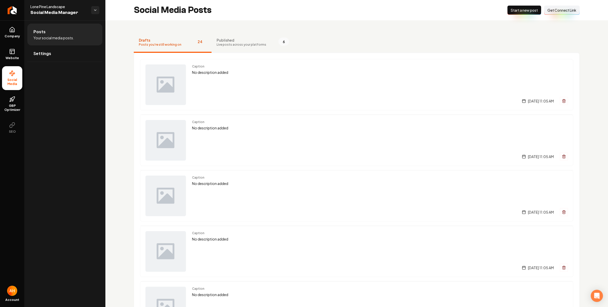
click at [238, 44] on span "Live posts across your platforms" at bounding box center [242, 45] width 50 height 4
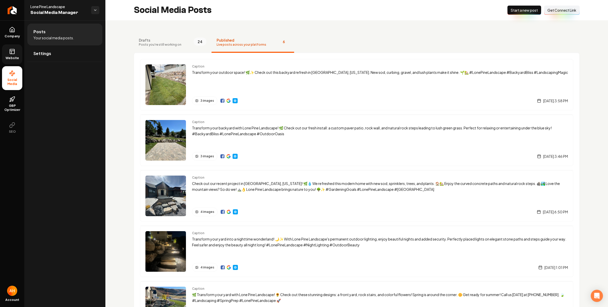
click at [18, 52] on link "Website" at bounding box center [12, 54] width 20 height 20
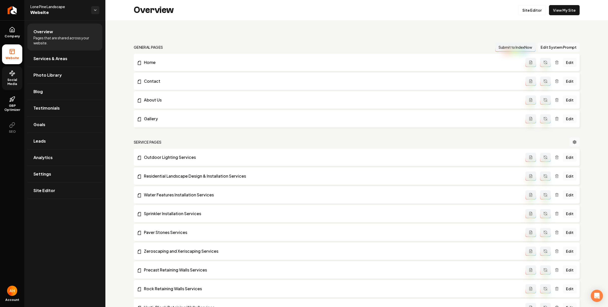
click at [555, 16] on div "Overview Site Editor View My Site" at bounding box center [356, 10] width 503 height 20
click at [557, 13] on link "View My Site" at bounding box center [564, 10] width 31 height 10
